Goal: Obtain resource: Download file/media

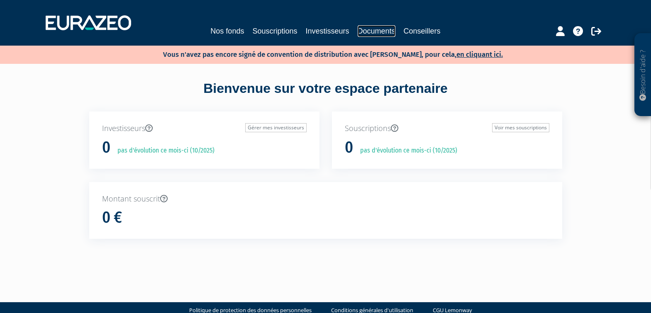
click at [366, 30] on link "Documents" at bounding box center [377, 31] width 38 height 12
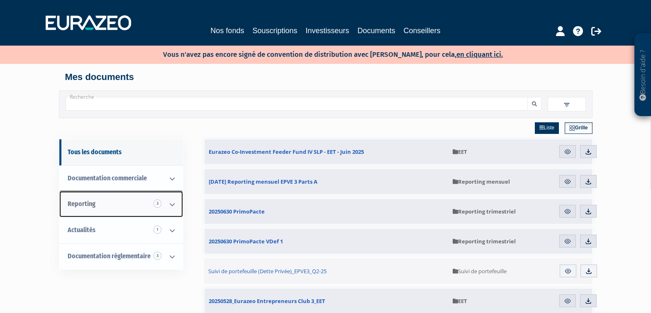
click at [167, 205] on icon at bounding box center [172, 205] width 22 height 26
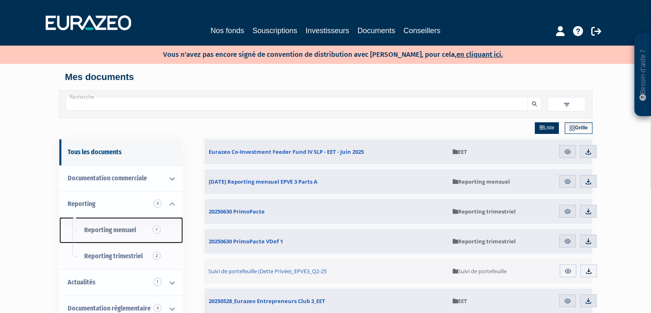
click at [118, 234] on span "Reporting mensuel 1" at bounding box center [110, 230] width 52 height 8
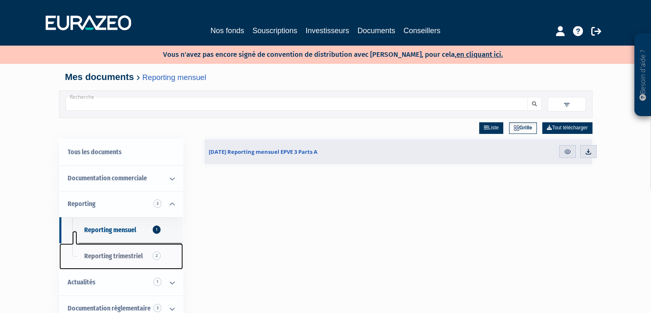
click at [122, 253] on span "Reporting trimestriel 2" at bounding box center [113, 256] width 59 height 8
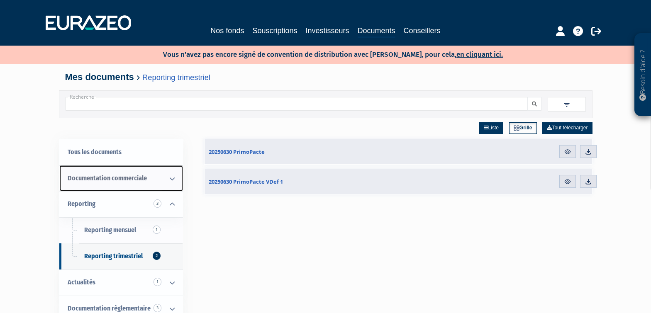
click at [102, 177] on span "Documentation commerciale" at bounding box center [107, 178] width 79 height 8
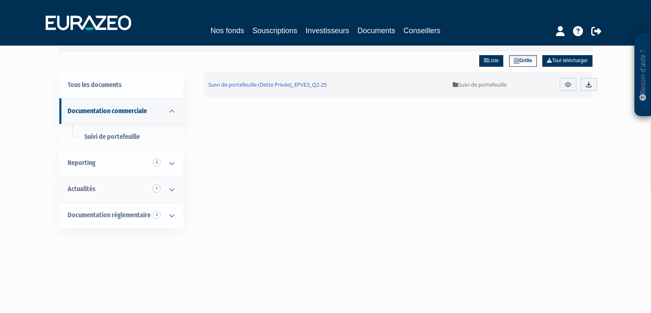
scroll to position [83, 0]
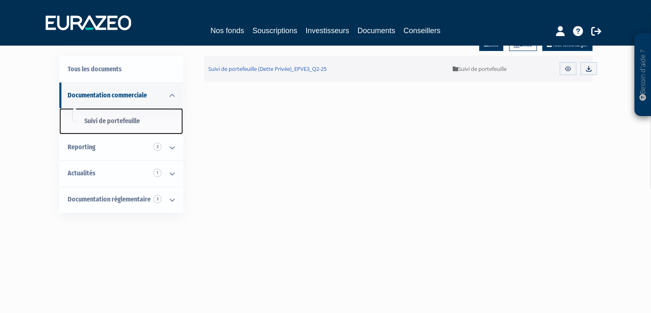
click at [108, 117] on link "Suivi de portefeuille" at bounding box center [121, 121] width 124 height 26
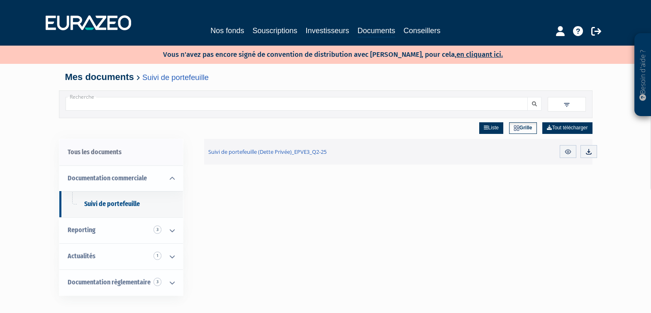
scroll to position [42, 0]
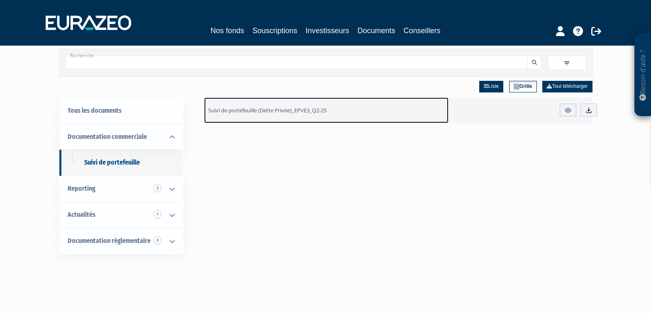
click at [227, 108] on span "Suivi de portefeuille (Dette Privée)_EPVE3_Q2-25" at bounding box center [267, 110] width 118 height 7
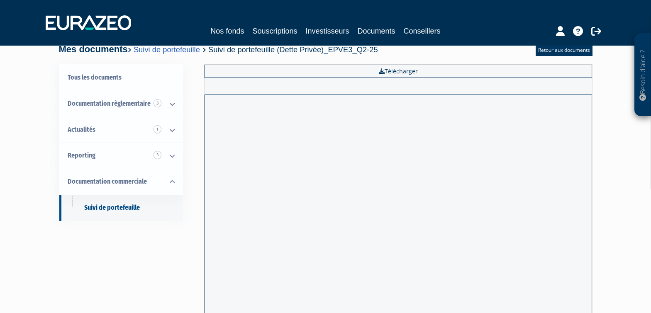
scroll to position [42, 0]
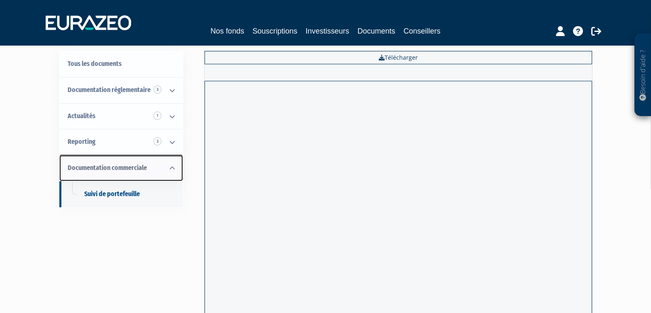
click at [131, 171] on span "Documentation commerciale" at bounding box center [107, 168] width 79 height 8
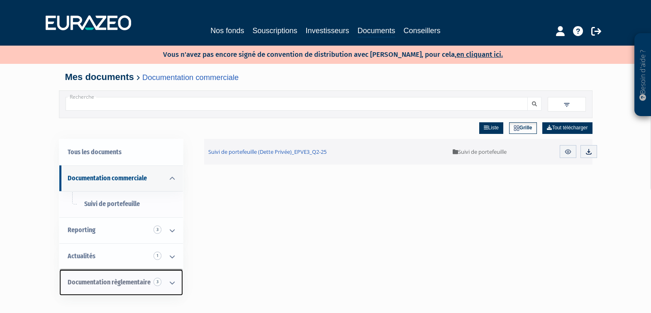
click at [117, 283] on span "Documentation règlementaire 3" at bounding box center [109, 283] width 83 height 8
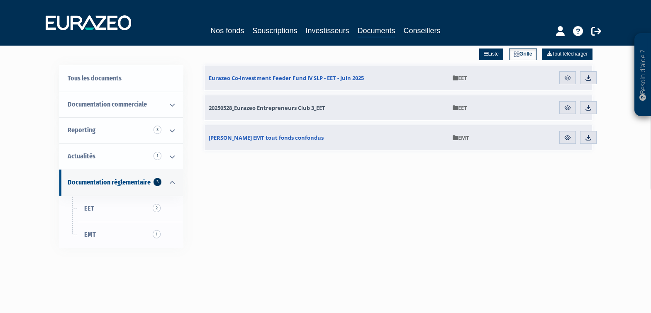
scroll to position [83, 0]
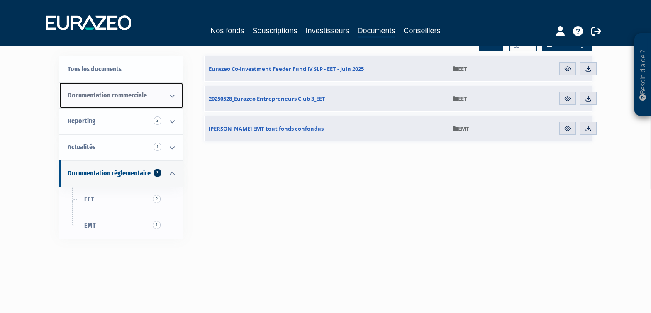
click at [147, 93] on link "Documentation commerciale" at bounding box center [121, 96] width 124 height 26
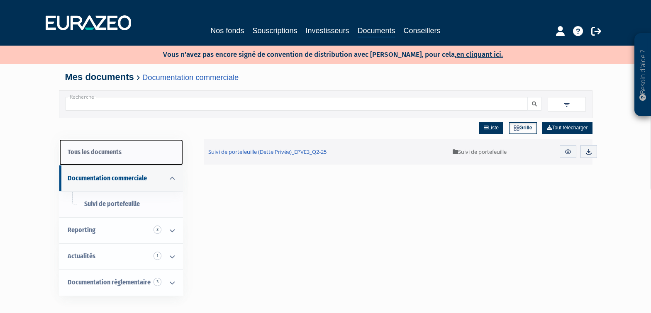
click at [109, 152] on link "Tous les documents" at bounding box center [121, 152] width 124 height 26
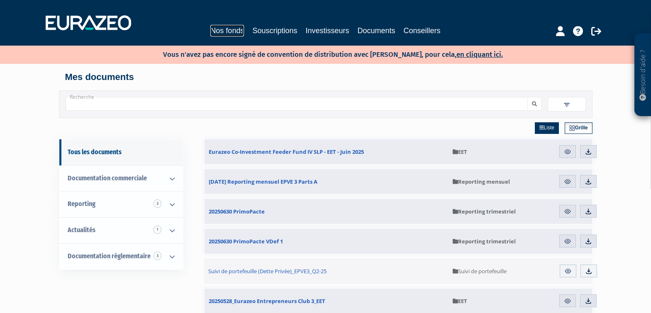
click at [234, 29] on link "Nos fonds" at bounding box center [227, 31] width 34 height 12
